Goal: Check status

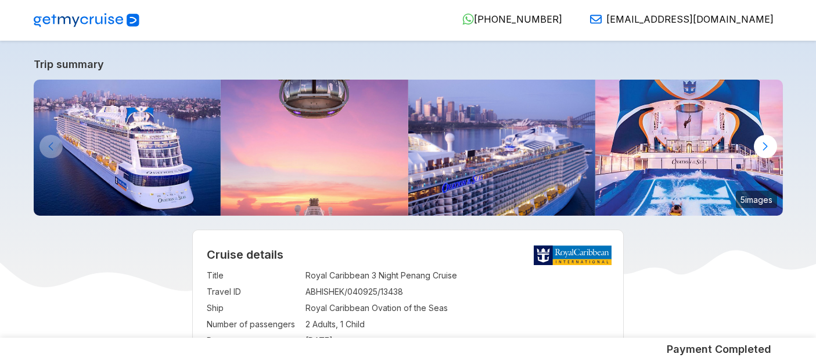
select select "**"
select select "*"
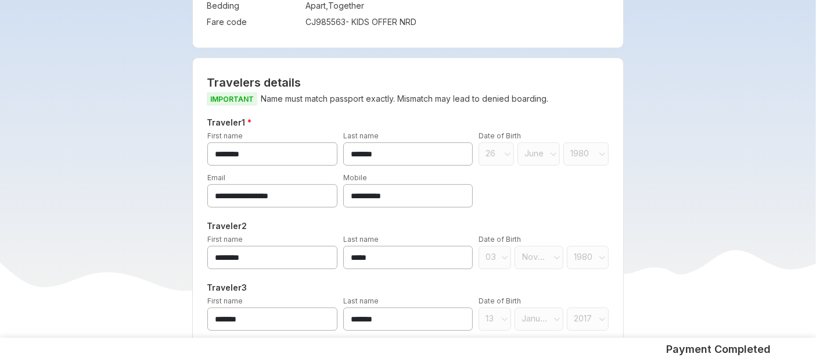
scroll to position [534, 0]
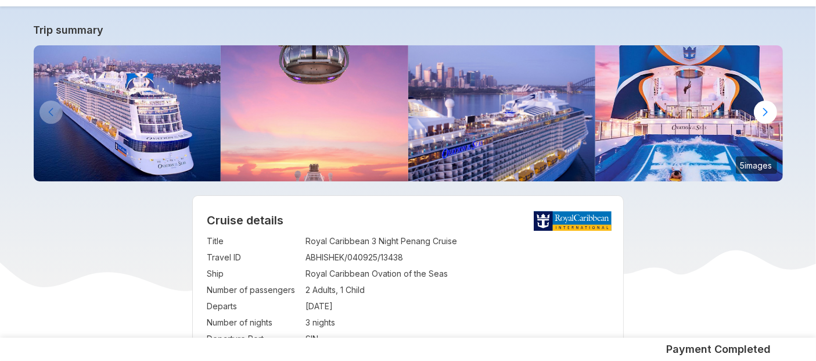
scroll to position [37, 0]
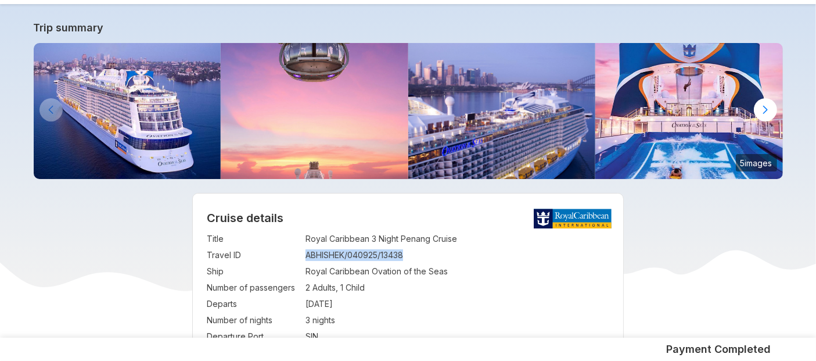
drag, startPoint x: 307, startPoint y: 256, endPoint x: 436, endPoint y: 256, distance: 128.9
click at [436, 256] on td "ABHISHEK/040925/13438" at bounding box center [457, 255] width 304 height 16
copy td "ABHISHEK/040925/13438"
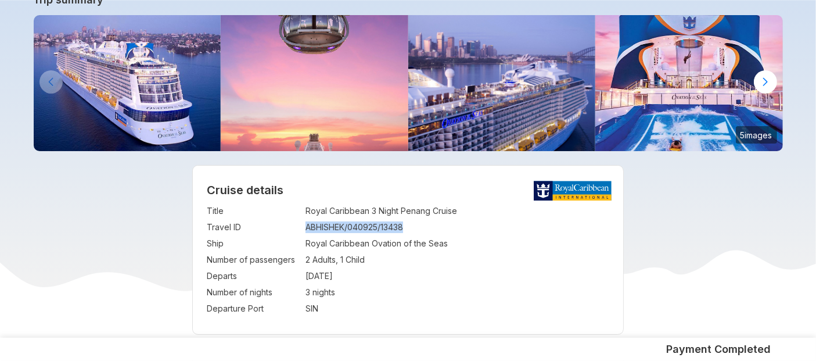
scroll to position [68, 0]
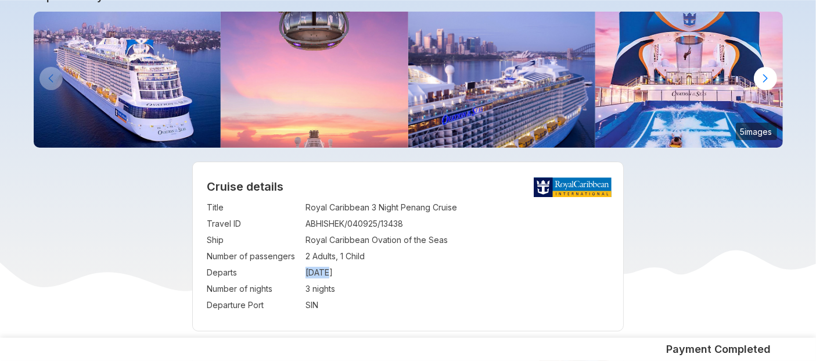
drag, startPoint x: 305, startPoint y: 272, endPoint x: 328, endPoint y: 273, distance: 22.1
click at [328, 273] on td "03 Nov 2025" at bounding box center [457, 272] width 304 height 16
click at [320, 276] on td "03 Nov 2025" at bounding box center [457, 272] width 304 height 16
drag, startPoint x: 306, startPoint y: 269, endPoint x: 359, endPoint y: 276, distance: 53.2
click at [359, 276] on td "03 Nov 2025" at bounding box center [457, 272] width 304 height 16
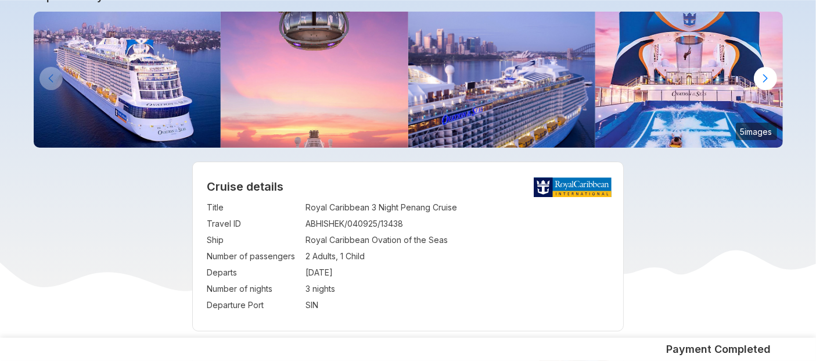
copy td "03 Nov 2025"
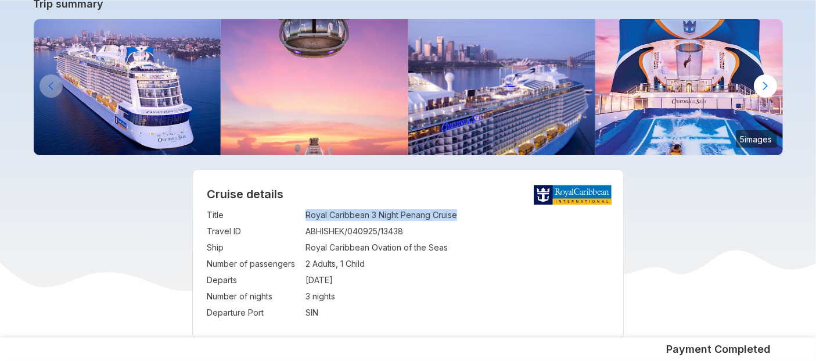
drag, startPoint x: 305, startPoint y: 213, endPoint x: 458, endPoint y: 211, distance: 152.7
click at [458, 211] on td "Royal Caribbean 3 Night Penang Cruise" at bounding box center [457, 215] width 304 height 16
copy td "Royal Caribbean 3 Night Penang Cruise"
click at [363, 248] on td "Royal Caribbean Ovation of the Seas" at bounding box center [457, 247] width 304 height 16
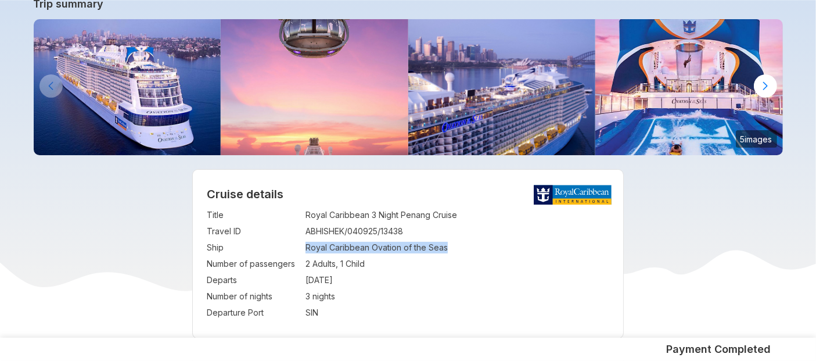
drag, startPoint x: 307, startPoint y: 246, endPoint x: 452, endPoint y: 250, distance: 145.2
click at [452, 250] on td "Royal Caribbean Ovation of the Seas" at bounding box center [457, 247] width 304 height 16
copy td "Royal Caribbean Ovation of the Seas"
click at [441, 221] on td "Royal Caribbean 3 Night Penang Cruise" at bounding box center [457, 215] width 304 height 16
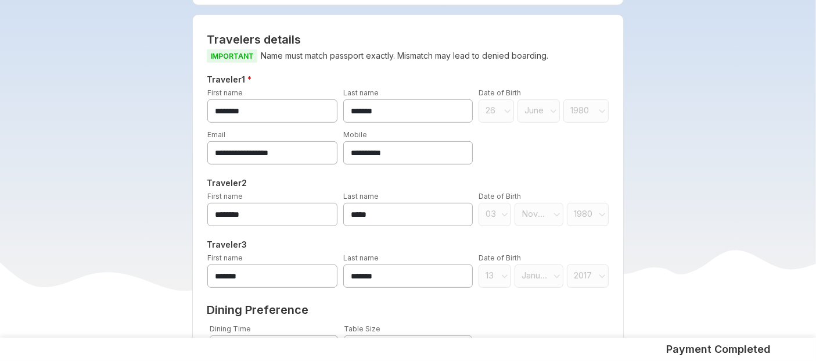
scroll to position [575, 0]
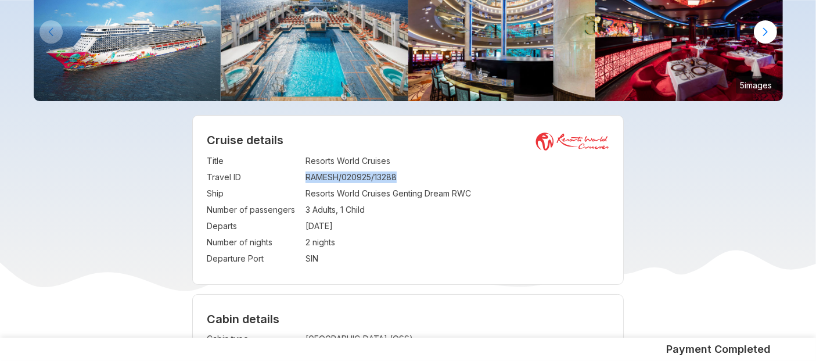
drag, startPoint x: 307, startPoint y: 176, endPoint x: 402, endPoint y: 183, distance: 95.5
click at [402, 183] on td "RAMESH/020925/13288" at bounding box center [457, 177] width 304 height 16
copy td "RAMESH/020925/13288"
drag, startPoint x: 307, startPoint y: 227, endPoint x: 368, endPoint y: 228, distance: 61.0
click at [368, 228] on td "[DATE]" at bounding box center [457, 226] width 304 height 16
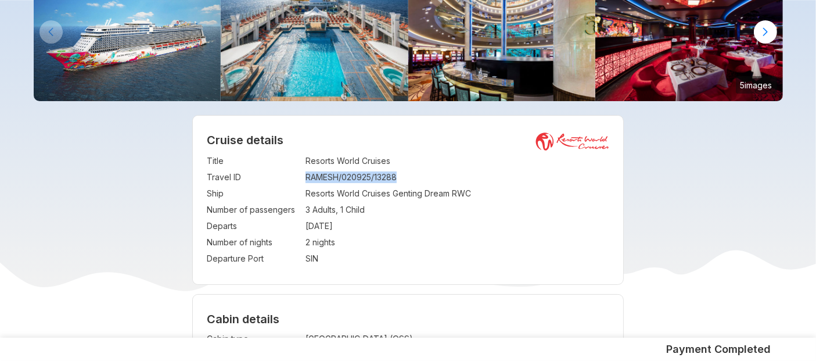
copy td "[DATE]"
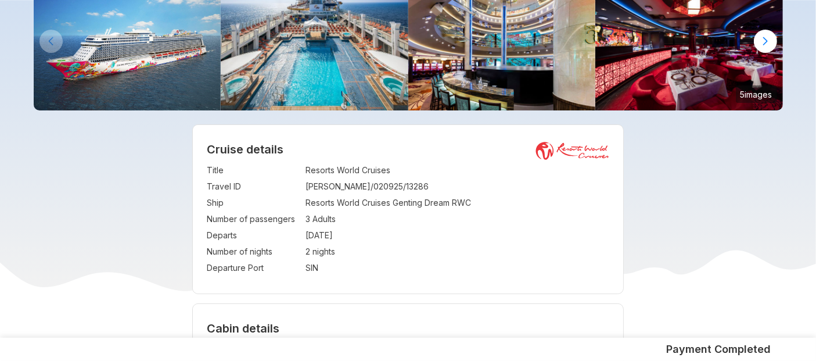
scroll to position [112, 0]
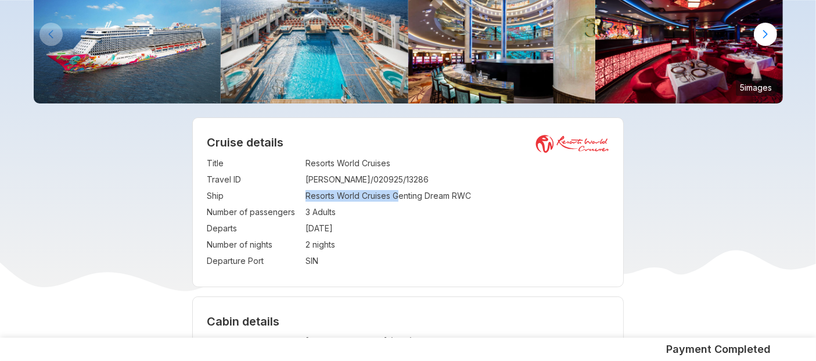
drag, startPoint x: 307, startPoint y: 198, endPoint x: 396, endPoint y: 199, distance: 89.4
click at [396, 199] on td "Resorts World Cruises Genting Dream RWC" at bounding box center [457, 196] width 304 height 16
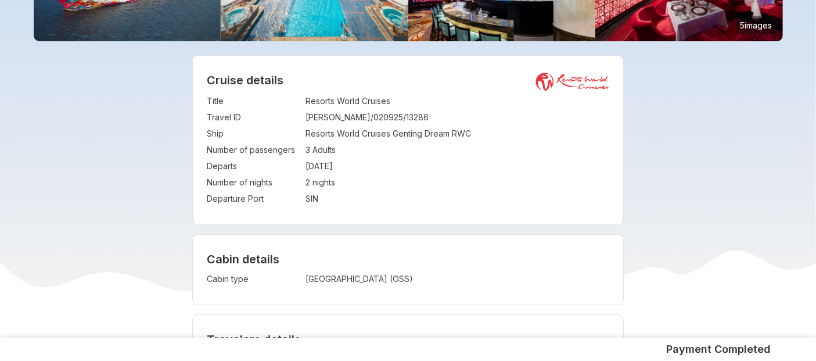
scroll to position [172, 0]
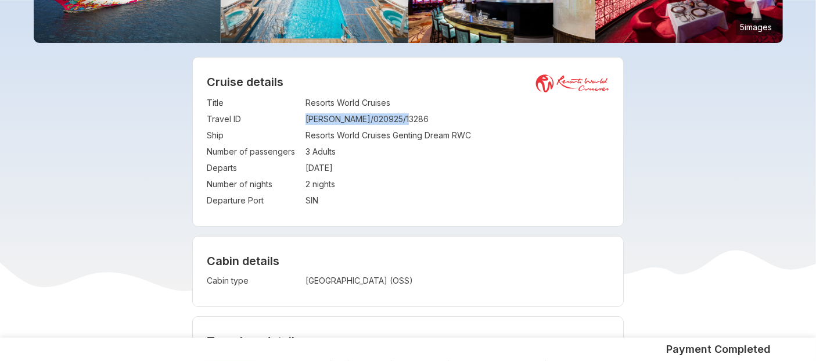
drag, startPoint x: 307, startPoint y: 121, endPoint x: 419, endPoint y: 120, distance: 112.7
click at [419, 120] on td "AMARENDRA/020925/13286" at bounding box center [457, 119] width 304 height 16
copy td "AMARENDRA/020925/13286"
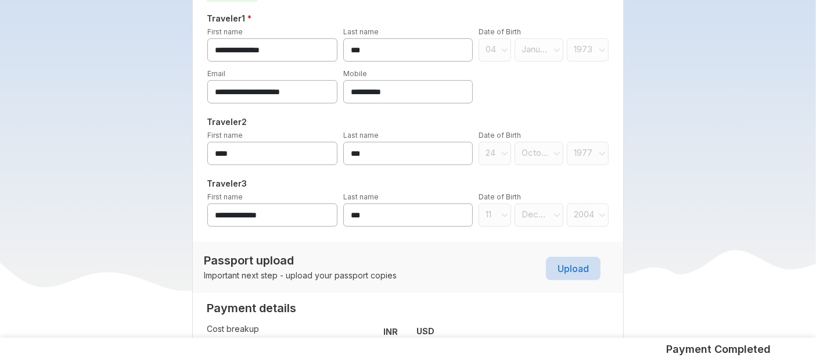
scroll to position [525, 0]
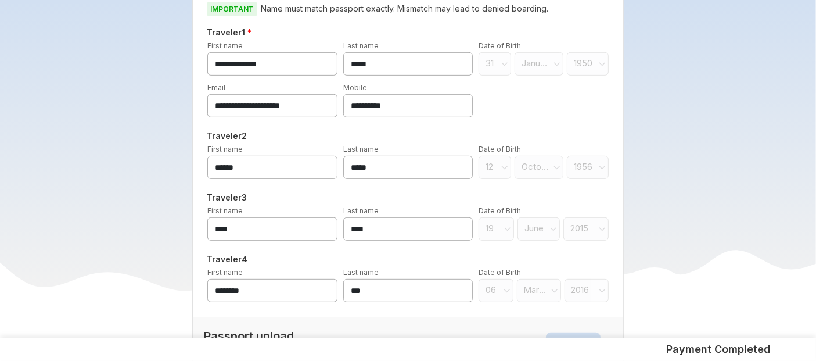
scroll to position [523, 0]
